Goal: Task Accomplishment & Management: Manage account settings

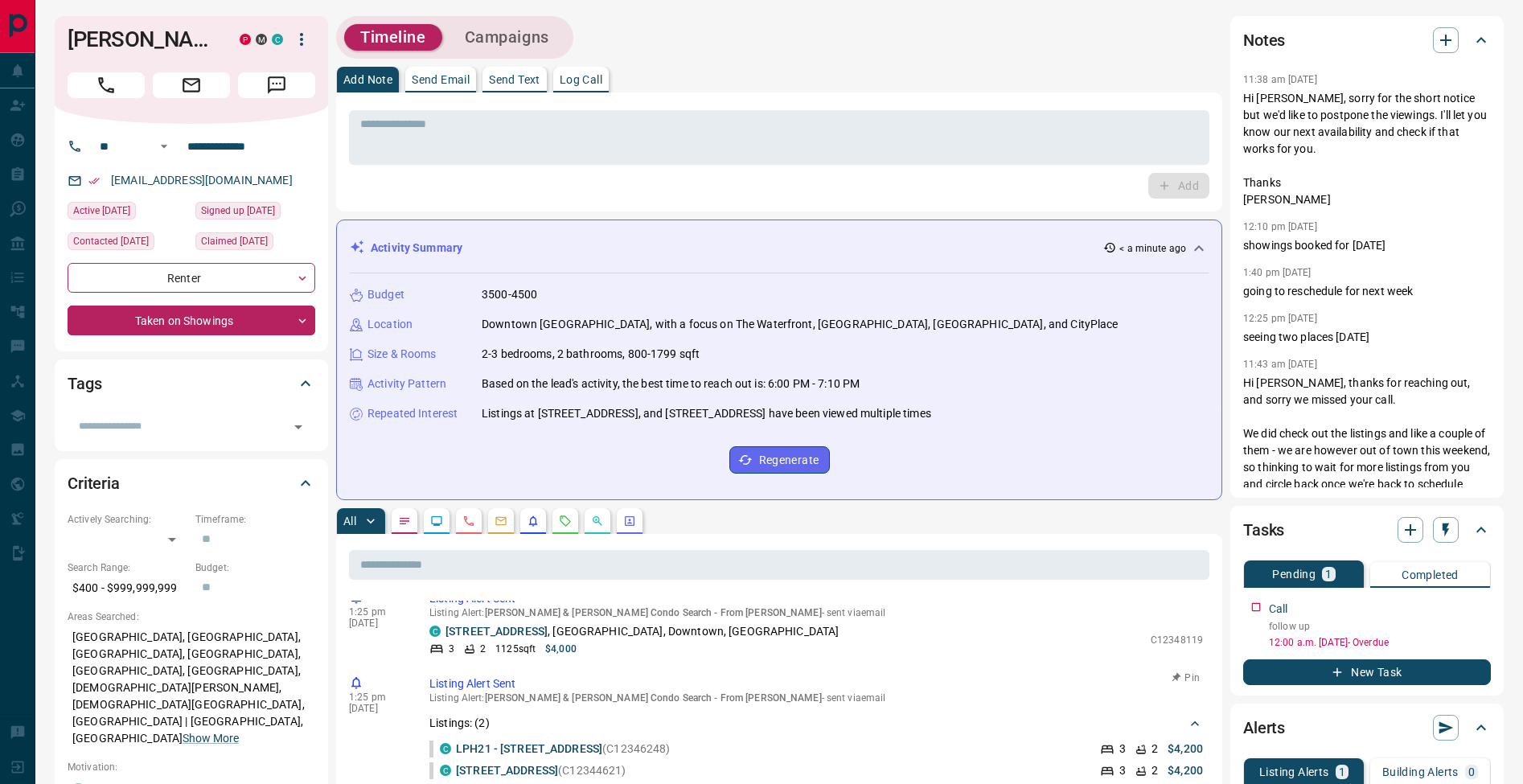
scroll to position [93, 0]
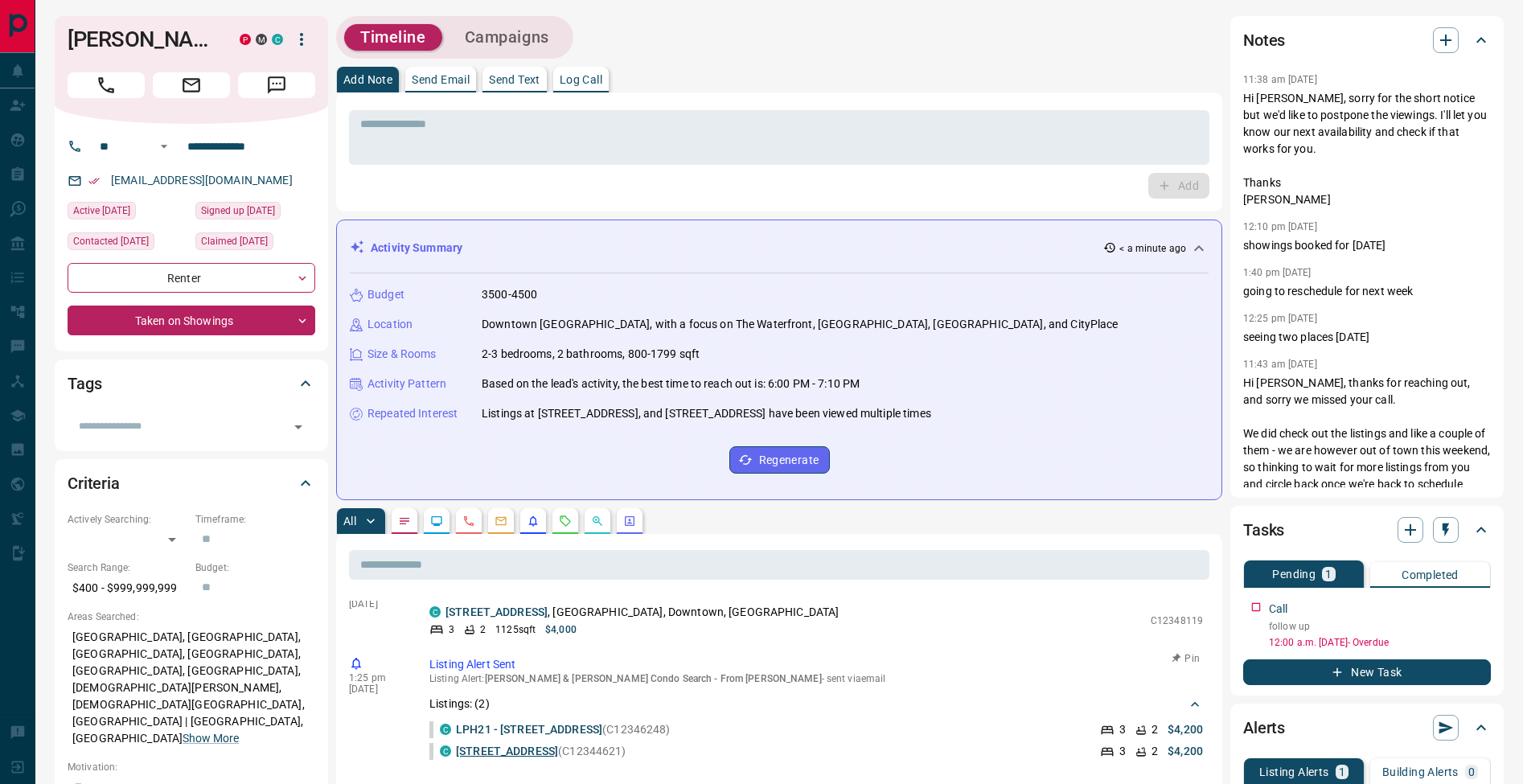
click at [548, 749] on link "[STREET_ADDRESS]" at bounding box center [506, 751] width 102 height 13
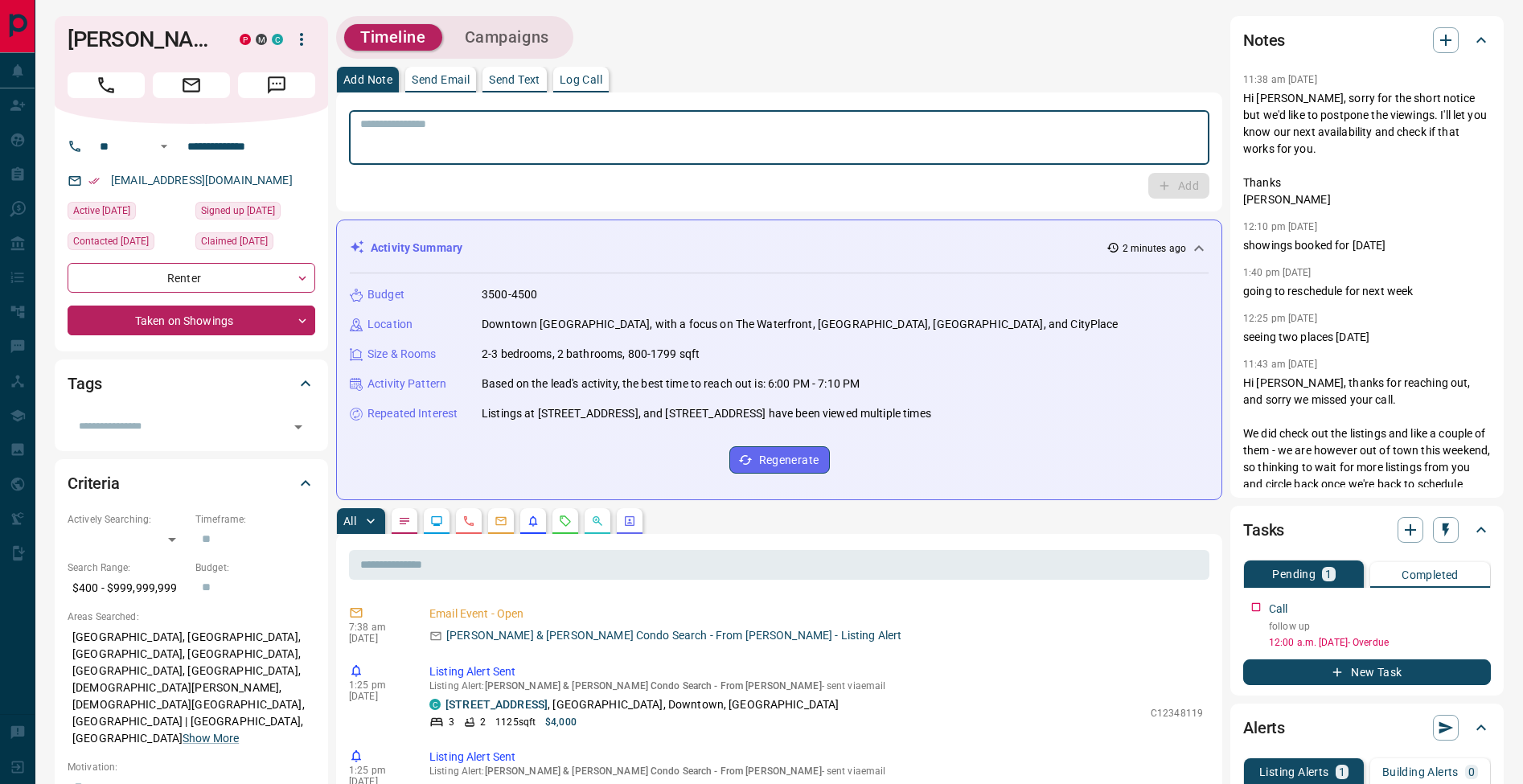
click at [545, 122] on textarea at bounding box center [779, 138] width 838 height 41
type textarea "**********"
click at [1173, 192] on button "Add" at bounding box center [1178, 185] width 61 height 25
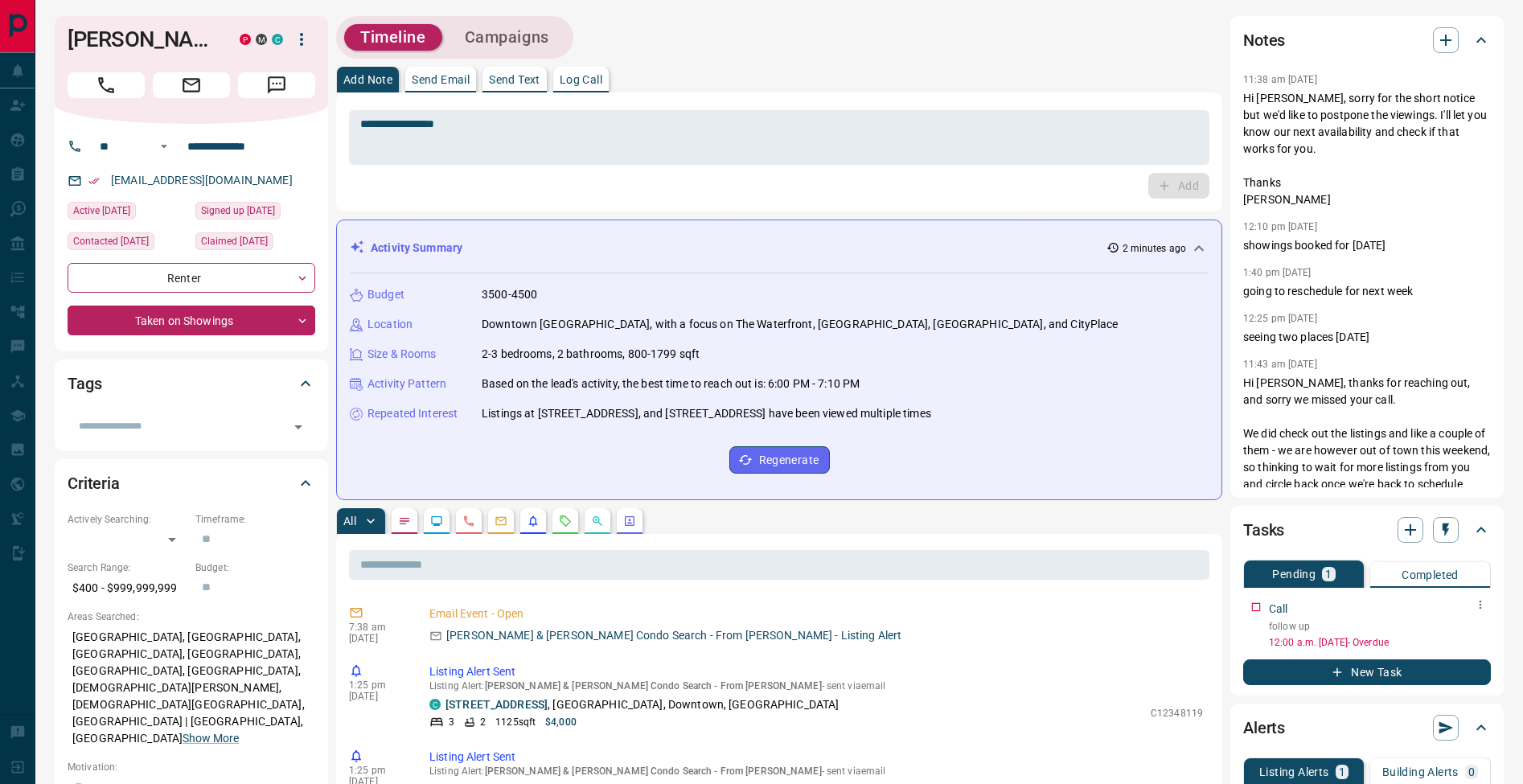
click at [1479, 605] on icon "button" at bounding box center [1480, 605] width 13 height 13
click at [1470, 628] on li "Edit" at bounding box center [1454, 635] width 70 height 24
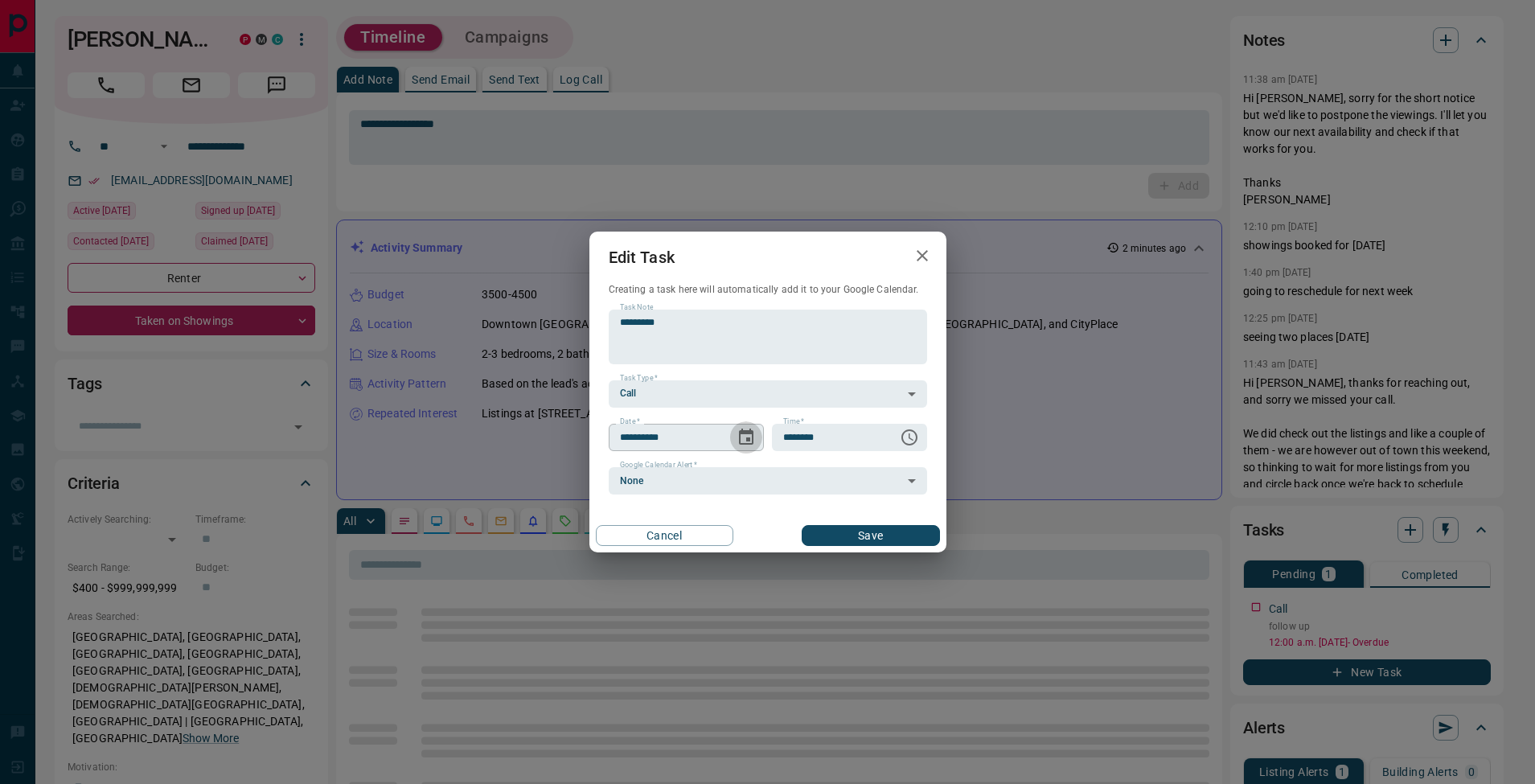
click at [752, 439] on icon "Choose date, selected date is Aug 18, 2025" at bounding box center [747, 437] width 15 height 16
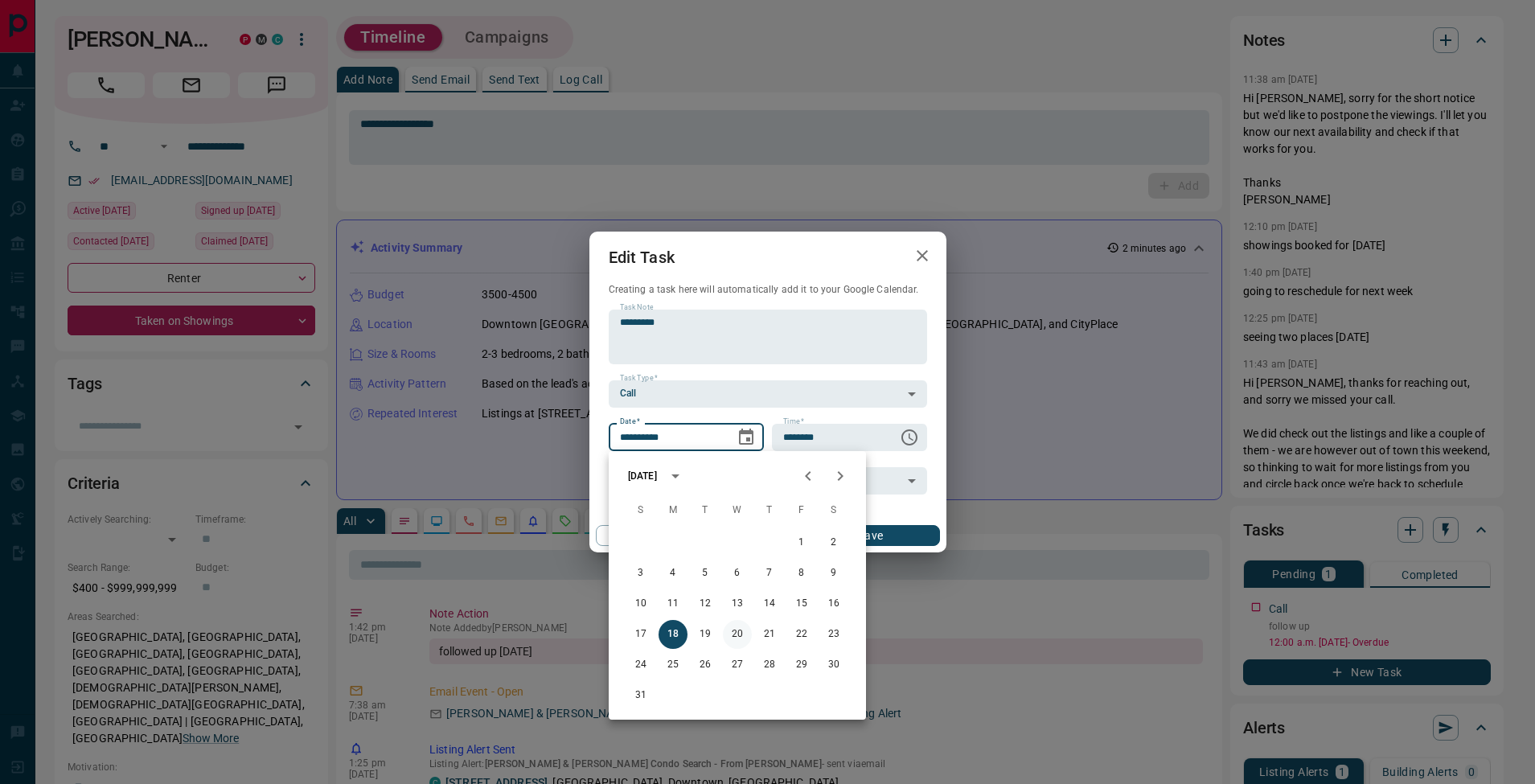
click at [738, 633] on button "20" at bounding box center [737, 634] width 29 height 29
type input "**********"
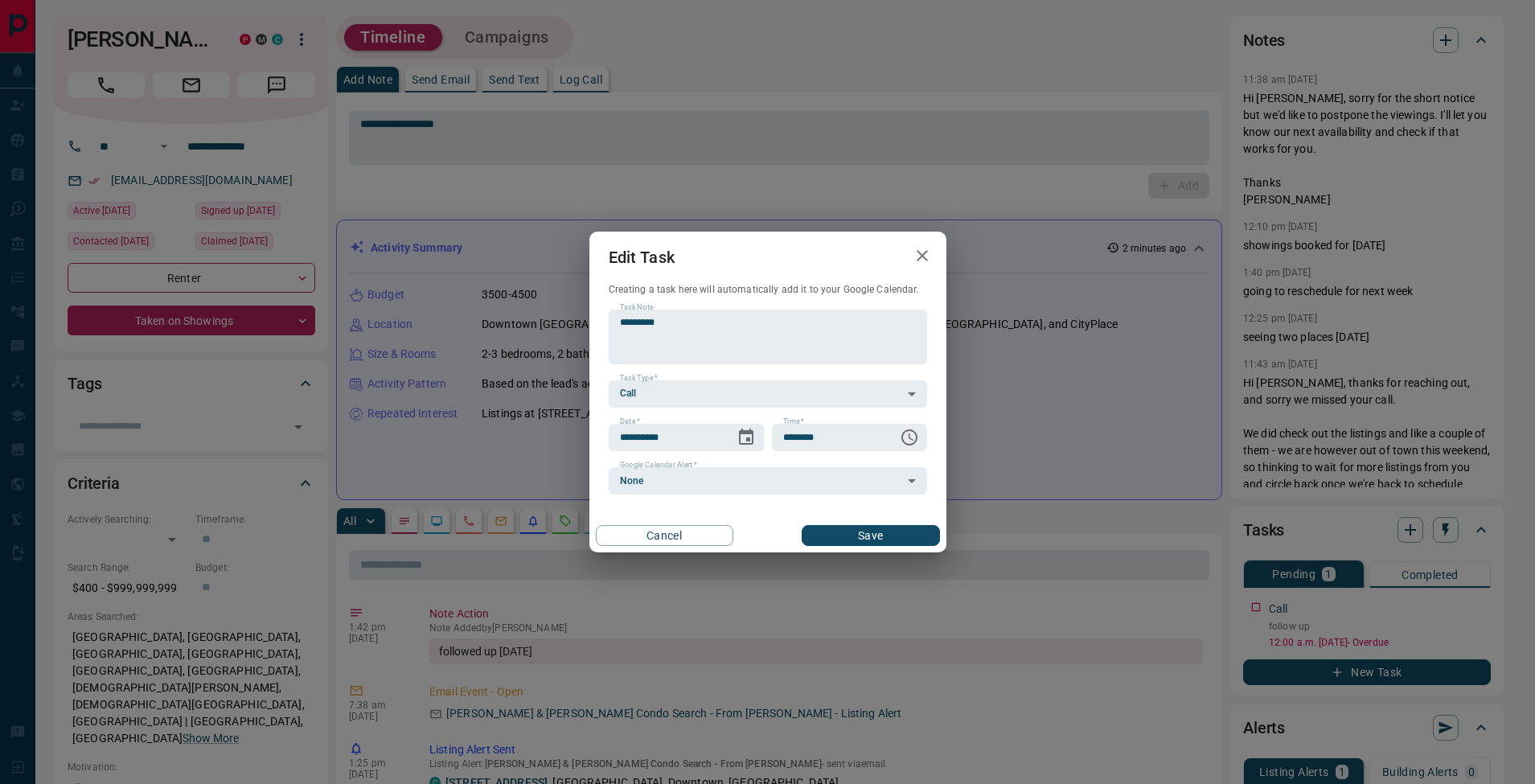
click at [851, 523] on div "Cancel Save" at bounding box center [768, 535] width 357 height 34
click at [865, 529] on button "Save" at bounding box center [870, 536] width 138 height 21
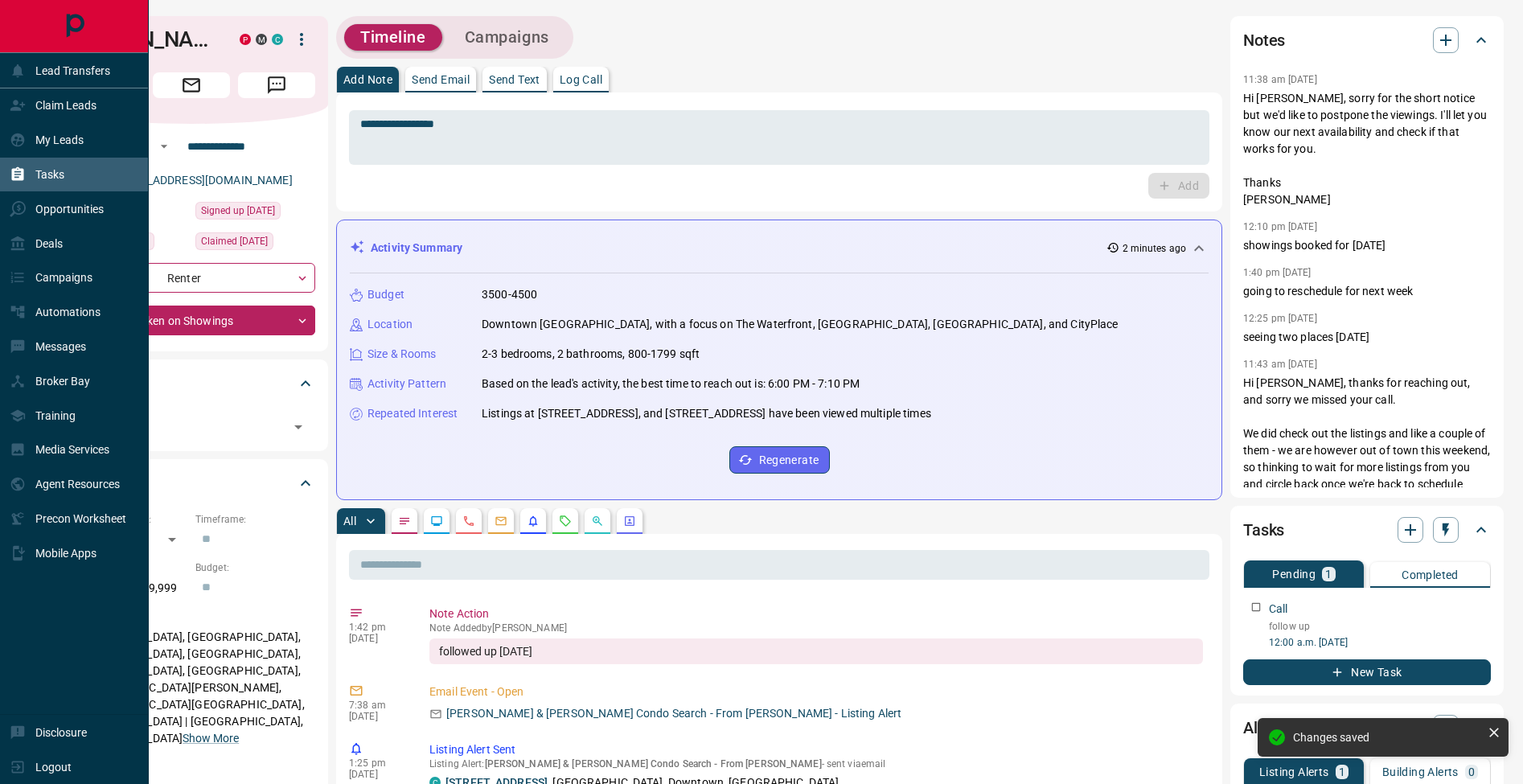
click at [26, 179] on div "Tasks" at bounding box center [37, 174] width 55 height 26
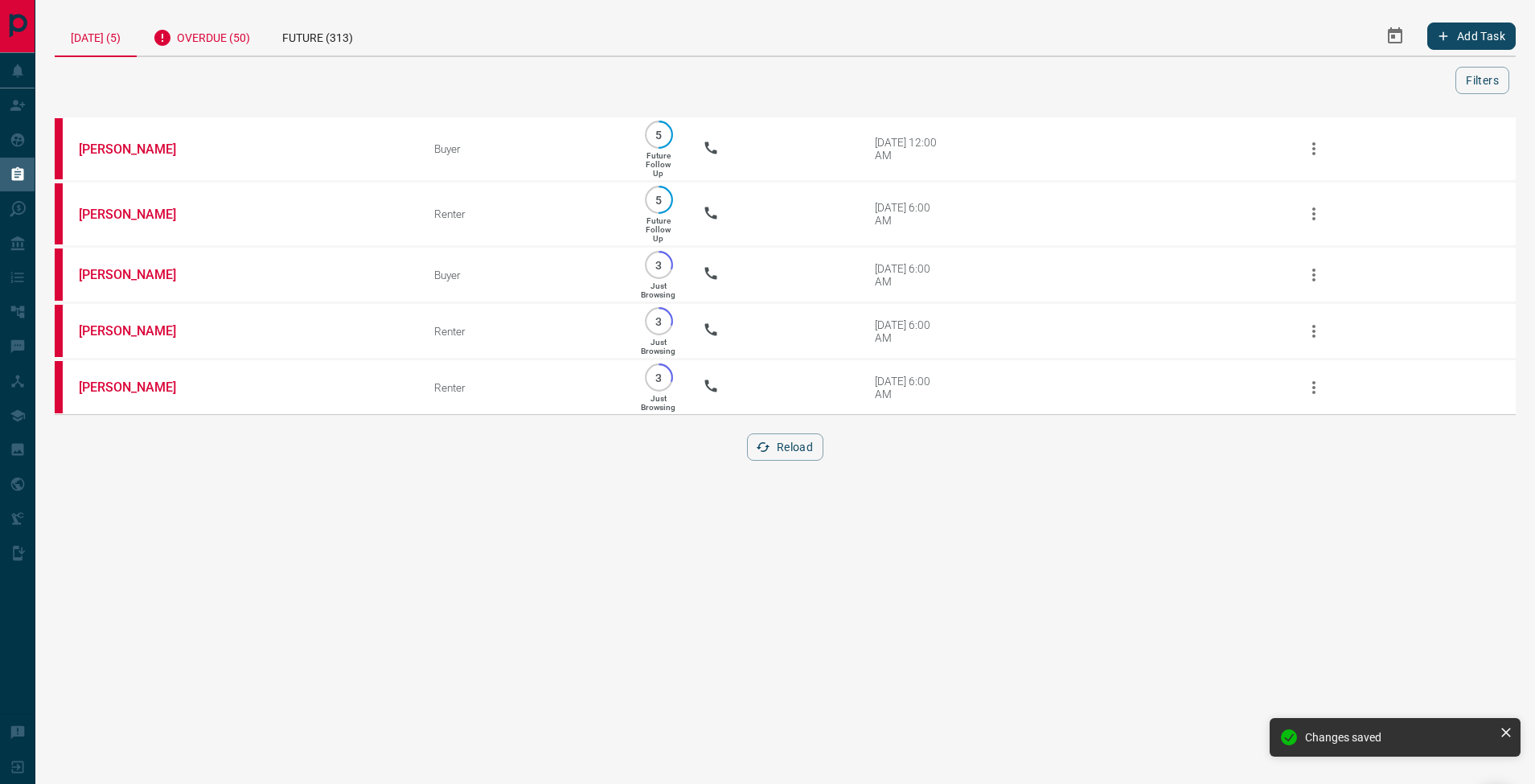
click at [211, 40] on div "Overdue (50)" at bounding box center [202, 36] width 129 height 39
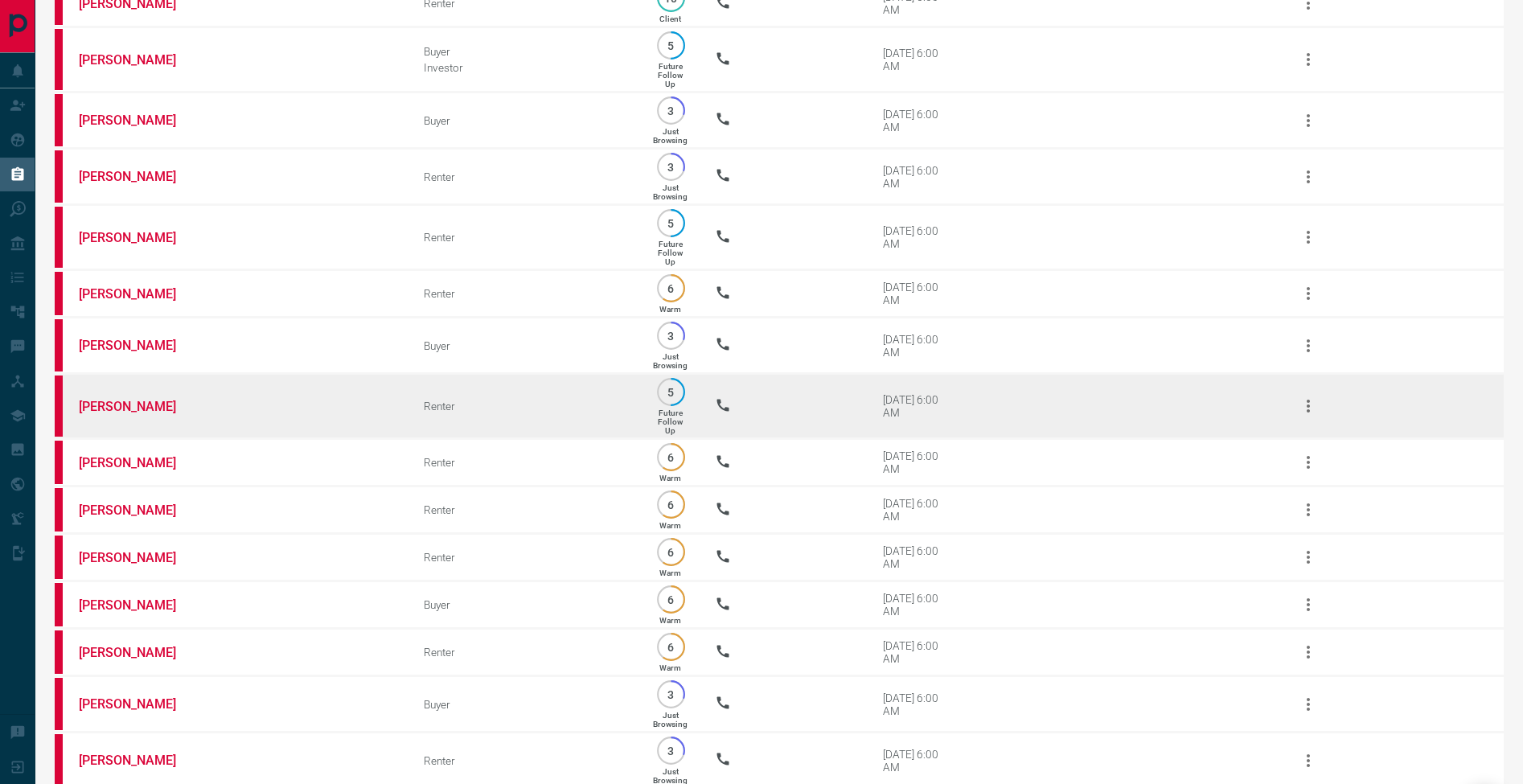
scroll to position [1634, 0]
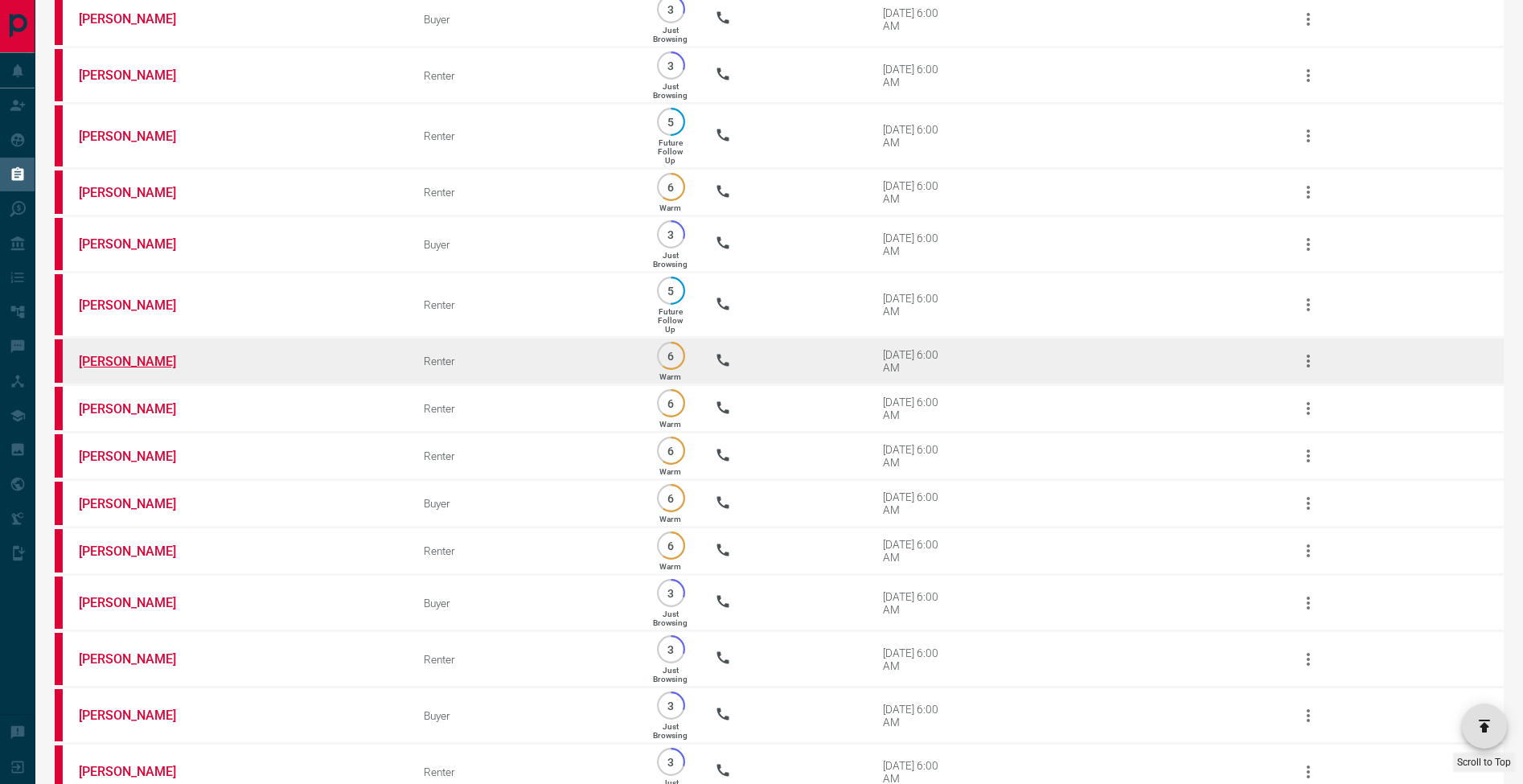
click at [179, 369] on link "[PERSON_NAME]" at bounding box center [138, 361] width 120 height 16
